Goal: Information Seeking & Learning: Learn about a topic

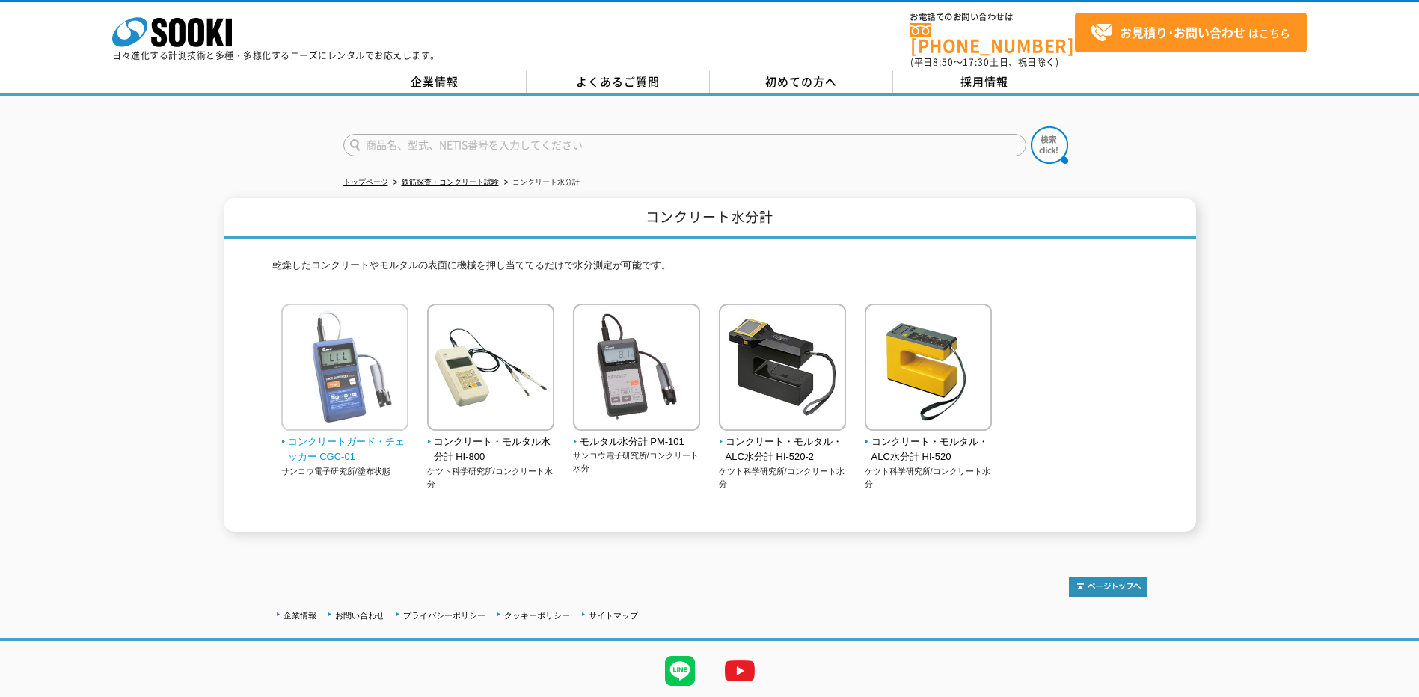
click at [378, 425] on img at bounding box center [344, 369] width 127 height 131
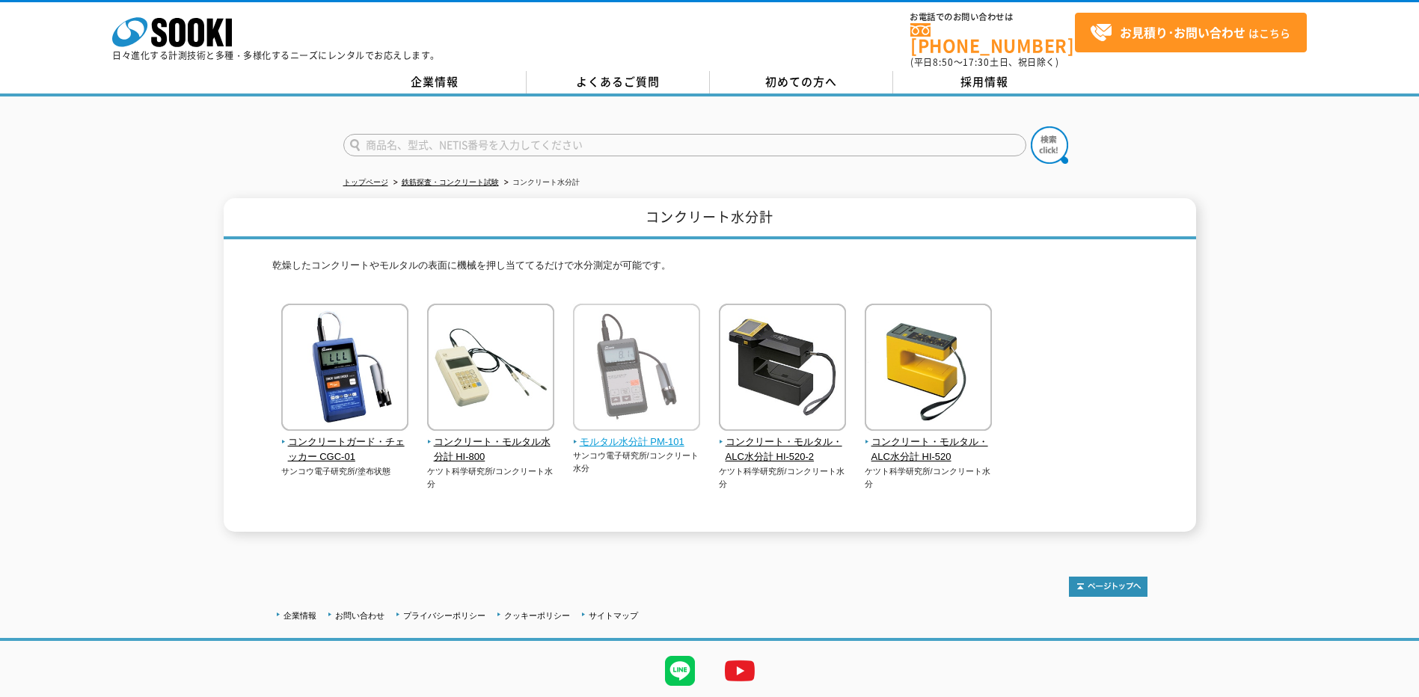
click at [657, 342] on img at bounding box center [636, 369] width 127 height 131
click at [639, 366] on img at bounding box center [636, 369] width 127 height 131
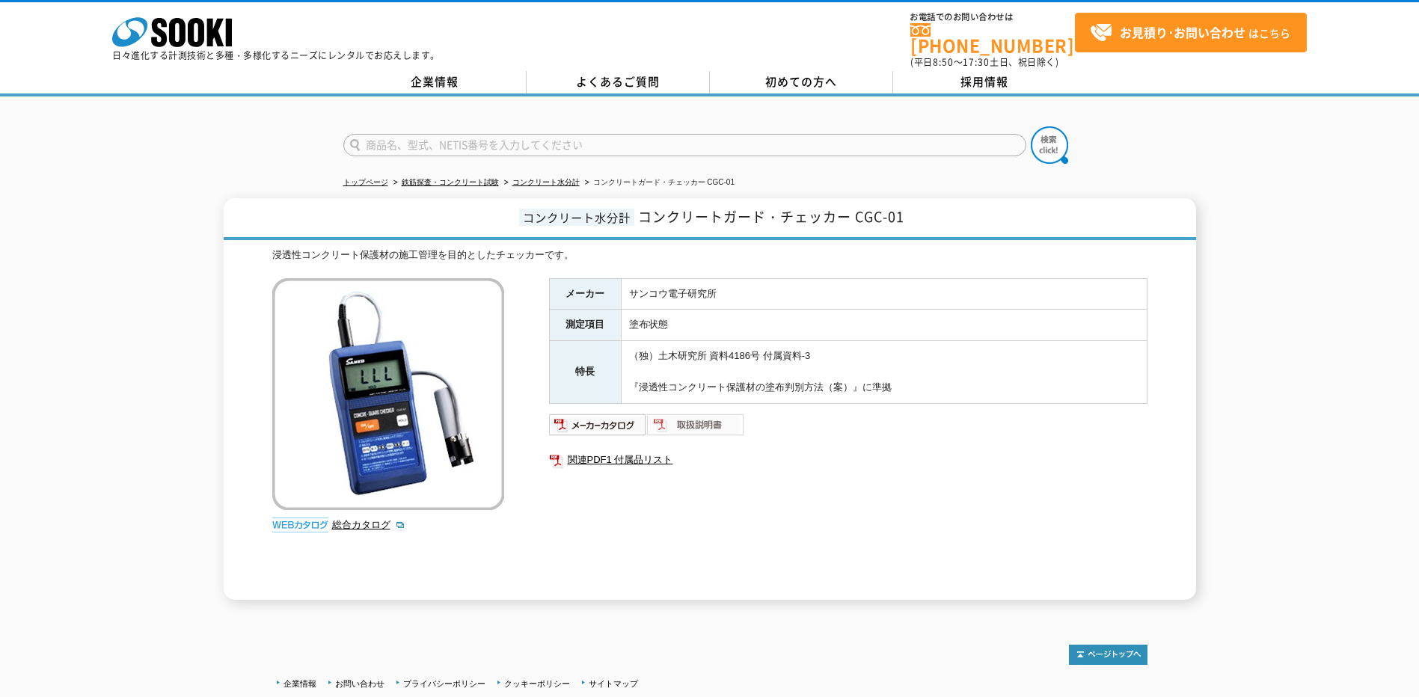
click at [693, 414] on img at bounding box center [696, 425] width 98 height 24
drag, startPoint x: 640, startPoint y: 206, endPoint x: 904, endPoint y: 210, distance: 264.1
click at [904, 210] on span "コンクリートガード・チェッカー CGC-01" at bounding box center [771, 216] width 266 height 20
drag, startPoint x: 904, startPoint y: 210, endPoint x: 892, endPoint y: 209, distance: 12.0
copy span "コンクリートガード・チェッカー CGC-01"
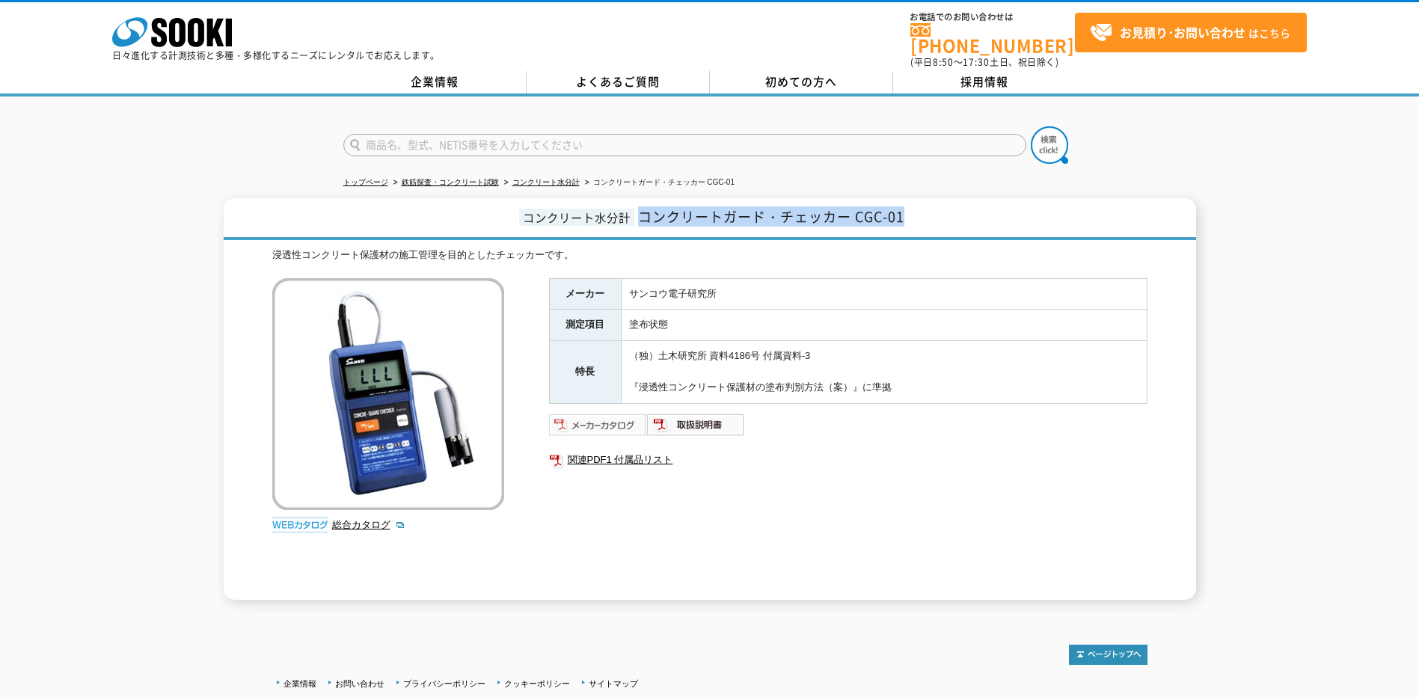
click at [594, 417] on img at bounding box center [598, 425] width 98 height 24
click at [646, 453] on link "関連PDF1 付属品リスト" at bounding box center [848, 459] width 598 height 19
click at [349, 519] on link "総合カタログ" at bounding box center [368, 524] width 73 height 11
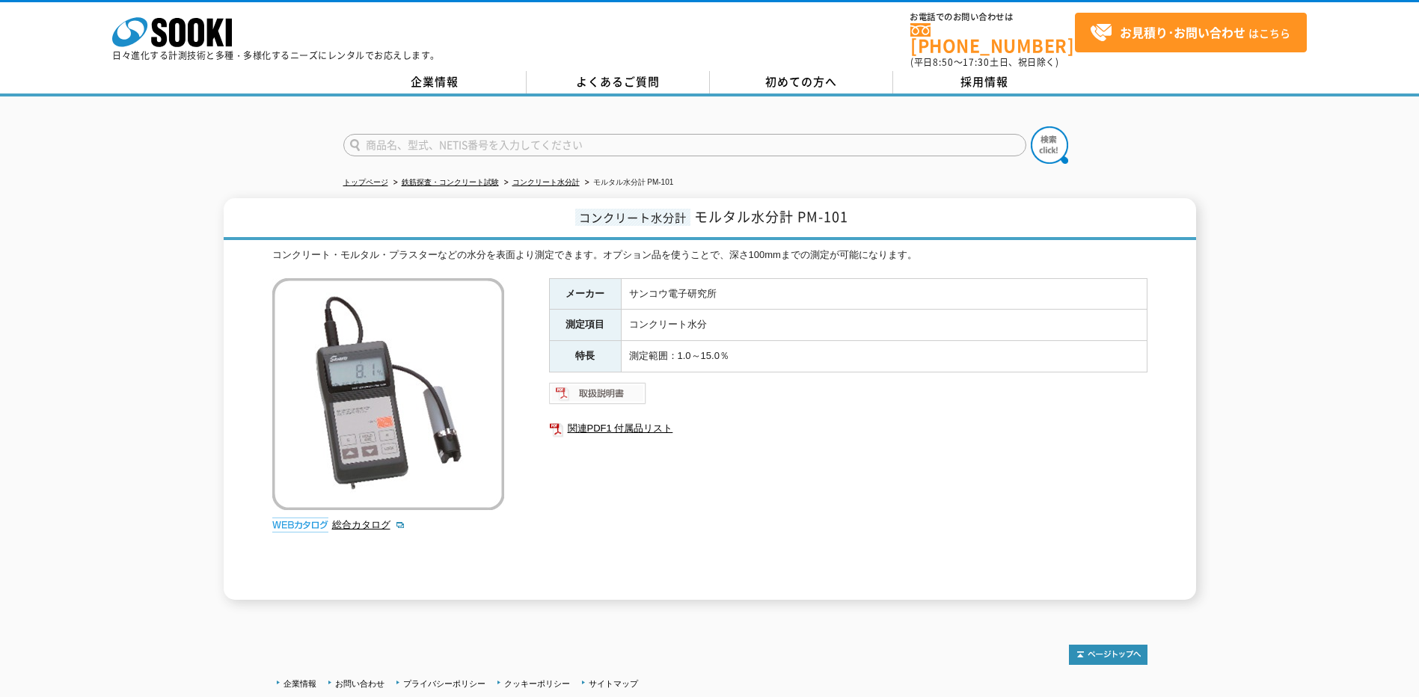
click at [598, 385] on img at bounding box center [598, 393] width 98 height 24
click at [232, 132] on div at bounding box center [709, 132] width 1419 height 72
drag, startPoint x: 1367, startPoint y: 186, endPoint x: 1352, endPoint y: 154, distance: 35.5
click at [1353, 161] on div "トップページ 鉄筋探査・コンクリート試験 コンクリート水分計 モルタル水分計 PM-101 コンクリート水分計 モルタル水分計 PM-101 コンクリート・モ…" at bounding box center [709, 355] width 1419 height 518
drag, startPoint x: 1374, startPoint y: 225, endPoint x: 1359, endPoint y: 172, distance: 55.2
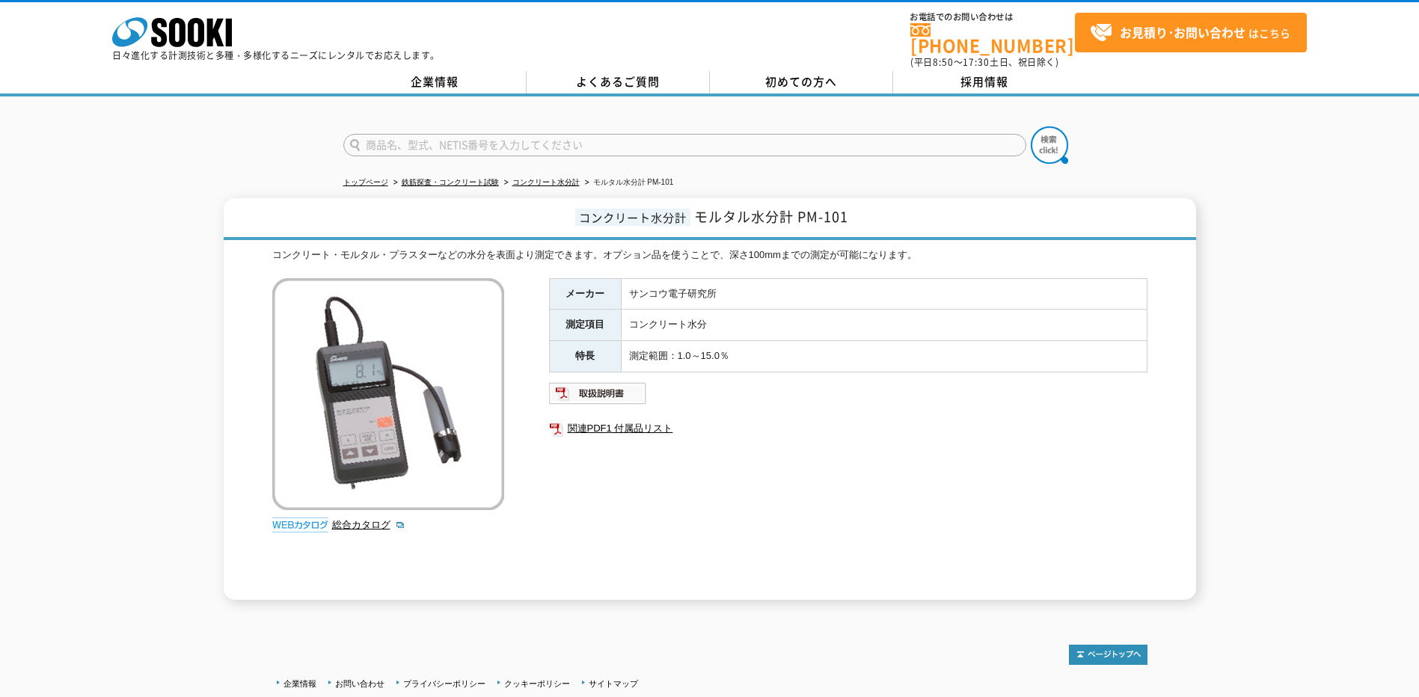
click at [1359, 172] on div "トップページ 鉄筋探査・コンクリート試験 コンクリート水分計 モルタル水分計 PM-101 コンクリート水分計 モルタル水分計 PM-101 コンクリート・モ…" at bounding box center [709, 355] width 1419 height 518
click at [236, 158] on div at bounding box center [709, 132] width 1419 height 72
